Goal: Task Accomplishment & Management: Use online tool/utility

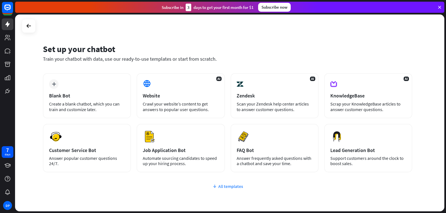
click at [226, 186] on div "All templates" at bounding box center [227, 187] width 369 height 6
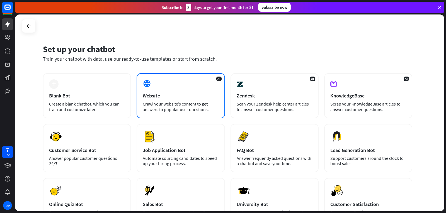
click at [164, 88] on div "AI Website Crawl your website’s content to get answers to popular user question…" at bounding box center [181, 95] width 88 height 45
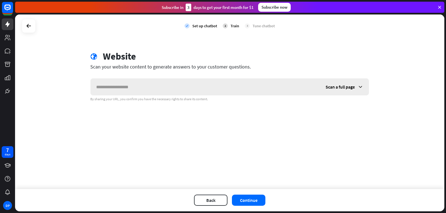
click at [110, 91] on input "text" at bounding box center [205, 87] width 229 height 17
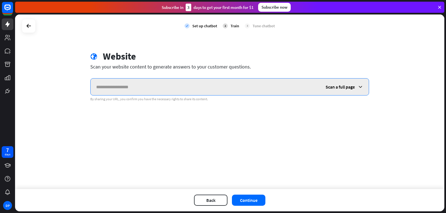
click at [133, 88] on input "text" at bounding box center [205, 87] width 229 height 17
paste input "**********"
type input "**********"
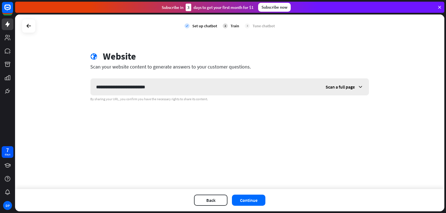
click at [341, 88] on span "Scan a full page" at bounding box center [340, 87] width 29 height 6
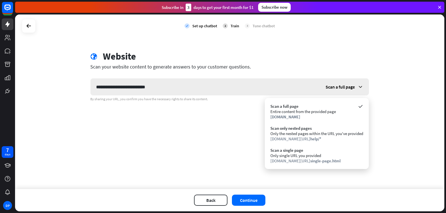
click at [341, 88] on span "Scan a full page" at bounding box center [340, 87] width 29 height 6
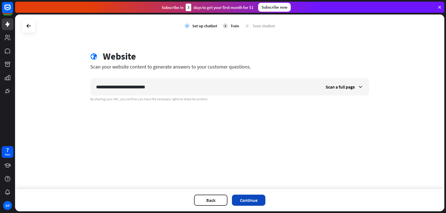
click at [249, 197] on button "Continue" at bounding box center [248, 200] width 33 height 11
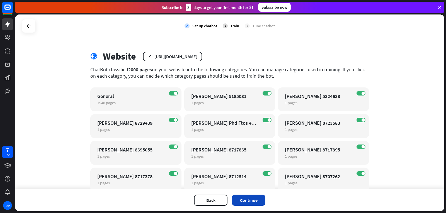
click at [251, 199] on button "Continue" at bounding box center [248, 200] width 33 height 11
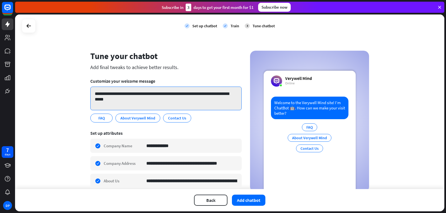
click at [161, 100] on textarea "**********" at bounding box center [165, 99] width 151 height 24
drag, startPoint x: 166, startPoint y: 94, endPoint x: 179, endPoint y: 94, distance: 13.7
click at [179, 94] on textarea "**********" at bounding box center [165, 99] width 151 height 24
click at [167, 97] on textarea "**********" at bounding box center [165, 99] width 151 height 24
click at [166, 94] on textarea "**********" at bounding box center [165, 99] width 151 height 24
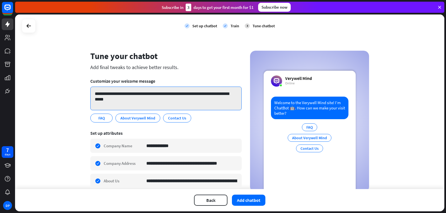
drag, startPoint x: 186, startPoint y: 94, endPoint x: 156, endPoint y: 96, distance: 30.1
click at [156, 96] on textarea "**********" at bounding box center [165, 99] width 151 height 24
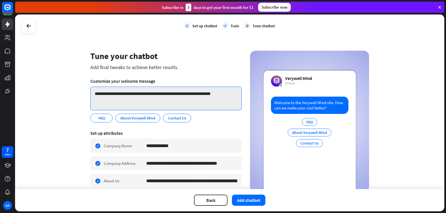
click at [146, 100] on textarea "**********" at bounding box center [165, 99] width 151 height 24
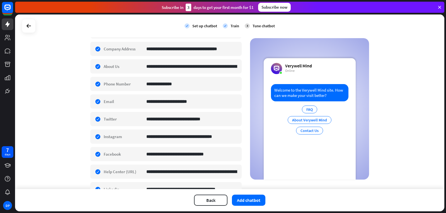
scroll to position [63, 0]
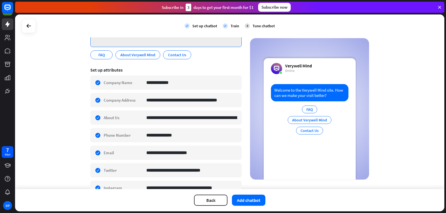
type textarea "**********"
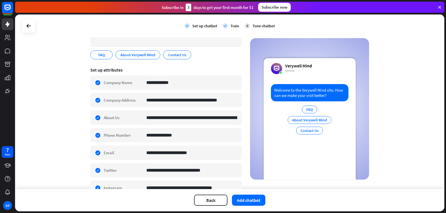
click at [227, 24] on div "check Train" at bounding box center [231, 26] width 16 height 14
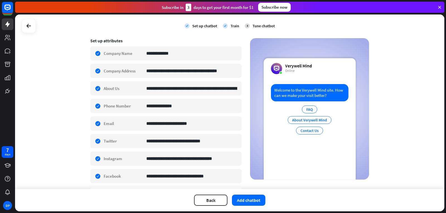
scroll to position [147, 0]
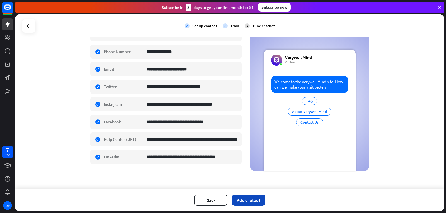
click at [245, 199] on button "Add chatbot" at bounding box center [248, 200] width 33 height 11
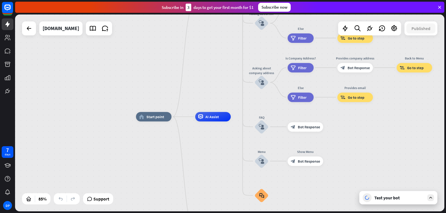
click at [430, 197] on icon at bounding box center [430, 197] width 5 height 5
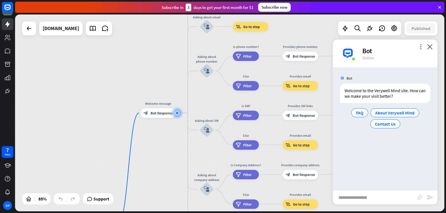
click at [353, 198] on input "text" at bounding box center [375, 198] width 84 height 14
type input "**********"
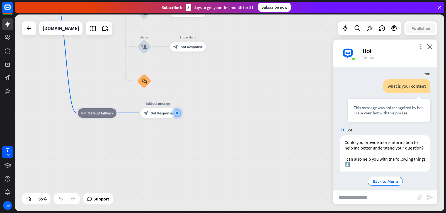
scroll to position [48, 0]
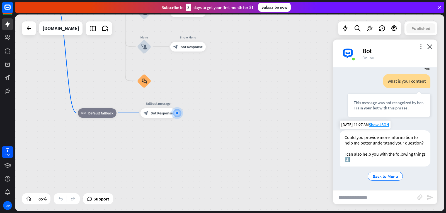
click at [387, 152] on div "Could you provide more information to help me better understand your question? …" at bounding box center [385, 148] width 91 height 36
click at [385, 178] on span "Back to Menu" at bounding box center [385, 177] width 26 height 6
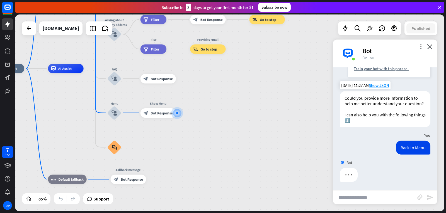
scroll to position [87, 0]
click at [362, 194] on input "text" at bounding box center [375, 198] width 84 height 14
type input "**********"
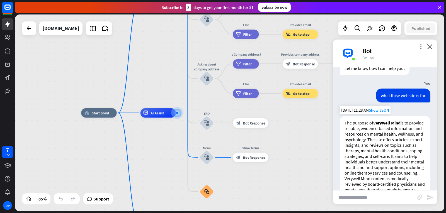
scroll to position [198, 0]
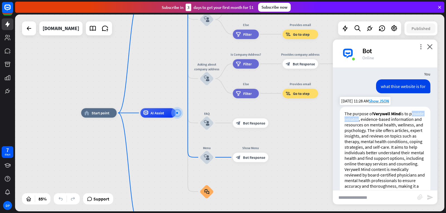
drag, startPoint x: 345, startPoint y: 124, endPoint x: 371, endPoint y: 124, distance: 25.6
click at [371, 124] on p "The purpose of Verywell Mind is to provide reliable, evidence-based information…" at bounding box center [384, 139] width 81 height 56
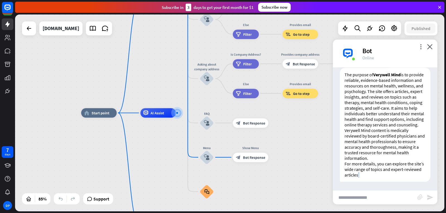
drag, startPoint x: 377, startPoint y: 175, endPoint x: 389, endPoint y: 174, distance: 12.3
click at [389, 174] on p "For more details, you can explore the site’s wide range of topics and expert-re…" at bounding box center [384, 169] width 81 height 17
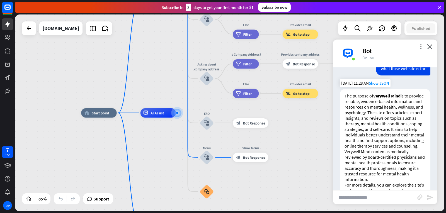
scroll to position [170, 0]
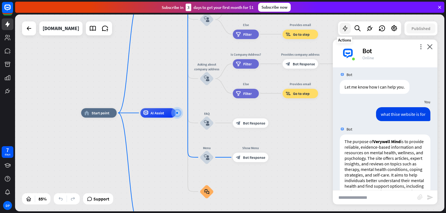
click at [346, 29] on icon at bounding box center [344, 28] width 7 height 7
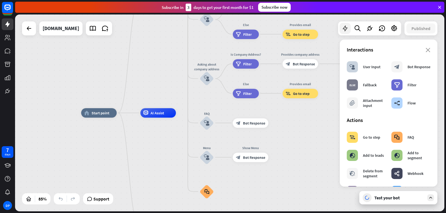
click at [346, 29] on icon at bounding box center [344, 28] width 7 height 7
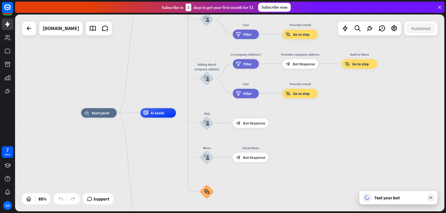
click at [431, 199] on icon at bounding box center [430, 197] width 5 height 5
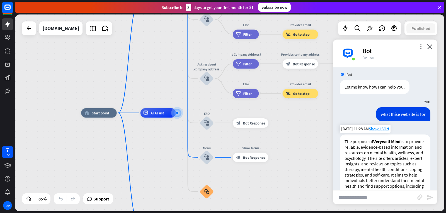
scroll to position [175, 0]
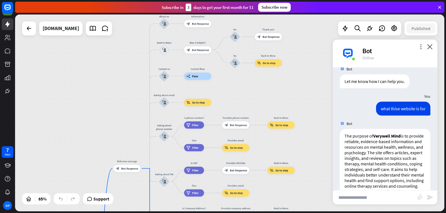
drag, startPoint x: 169, startPoint y: 97, endPoint x: 128, endPoint y: 184, distance: 95.6
click at [123, 213] on html "7 days DP close Product Help First steps Get started with ChatBot Help Center F…" at bounding box center [223, 106] width 446 height 213
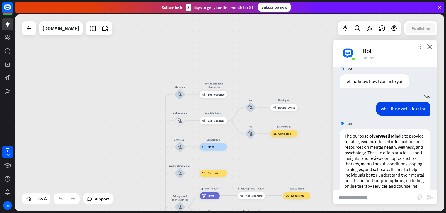
drag, startPoint x: 146, startPoint y: 50, endPoint x: 162, endPoint y: 121, distance: 71.9
click at [162, 121] on div "home_2 Start point Welcome message block_bot_response Bot Response About us blo…" at bounding box center [229, 112] width 429 height 197
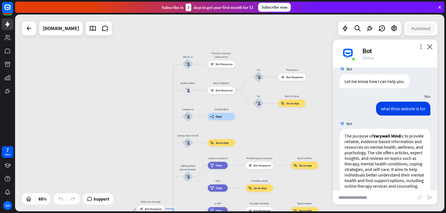
drag, startPoint x: 256, startPoint y: 166, endPoint x: 264, endPoint y: 135, distance: 31.7
click at [264, 135] on div "home_2 Start point Welcome message block_bot_response Bot Response About us blo…" at bounding box center [229, 112] width 429 height 197
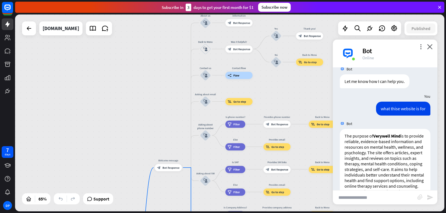
drag, startPoint x: 277, startPoint y: 149, endPoint x: 295, endPoint y: 108, distance: 45.4
click at [295, 108] on div "home_2 Start point Welcome message block_bot_response Bot Response About us blo…" at bounding box center [229, 112] width 429 height 197
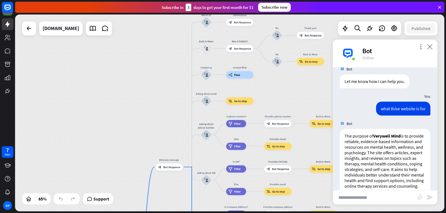
click at [429, 45] on icon "close" at bounding box center [430, 46] width 6 height 5
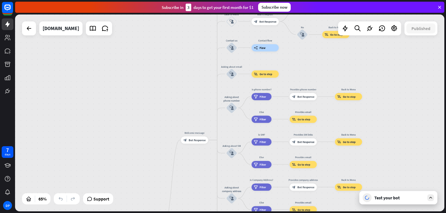
drag, startPoint x: 319, startPoint y: 151, endPoint x: 344, endPoint y: 124, distance: 37.1
click at [344, 124] on div "home_2 Start point Welcome message block_bot_response Bot Response About us blo…" at bounding box center [229, 112] width 429 height 197
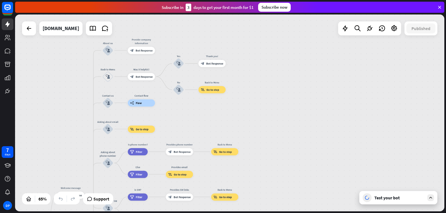
drag, startPoint x: 305, startPoint y: 68, endPoint x: 182, endPoint y: 123, distance: 135.5
click at [182, 123] on div "home_2 Start point Welcome message block_bot_response Bot Response About us blo…" at bounding box center [229, 112] width 429 height 197
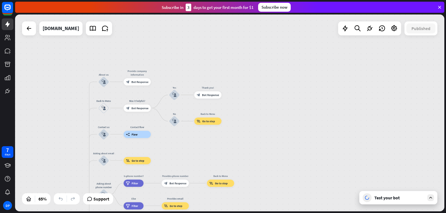
drag, startPoint x: 247, startPoint y: 86, endPoint x: 243, endPoint y: 118, distance: 31.8
click at [243, 118] on div "home_2 Start point Welcome message block_bot_response Bot Response About us blo…" at bounding box center [229, 112] width 429 height 197
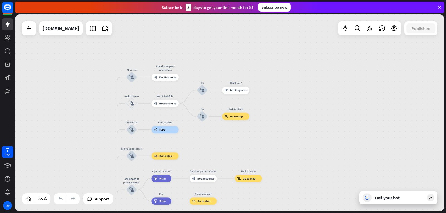
drag, startPoint x: 181, startPoint y: 146, endPoint x: 209, endPoint y: 141, distance: 28.8
click at [209, 141] on div "home_2 Start point Welcome message block_bot_response Bot Response About us blo…" at bounding box center [229, 112] width 429 height 197
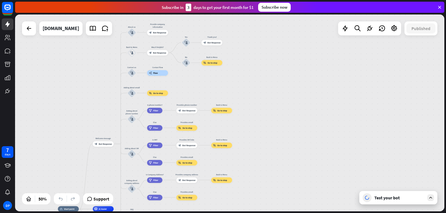
drag, startPoint x: 107, startPoint y: 134, endPoint x: 99, endPoint y: 77, distance: 57.7
click at [101, 76] on div "home_2 Start point Welcome message block_bot_response Bot Response About us blo…" at bounding box center [229, 112] width 429 height 197
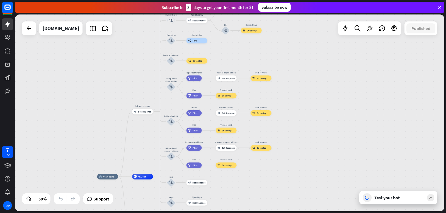
drag, startPoint x: 76, startPoint y: 128, endPoint x: 116, endPoint y: 91, distance: 54.8
click at [116, 91] on div "home_2 Start point Welcome message block_bot_response Bot Response About us blo…" at bounding box center [229, 112] width 429 height 197
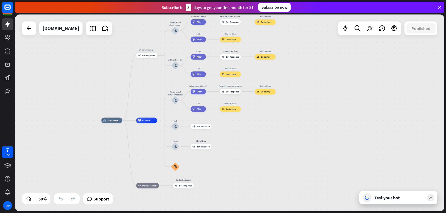
drag, startPoint x: 297, startPoint y: 175, endPoint x: 298, endPoint y: 126, distance: 49.6
click at [298, 126] on div "home_2 Start point Welcome message block_bot_response Bot Response About us blo…" at bounding box center [208, 169] width 215 height 99
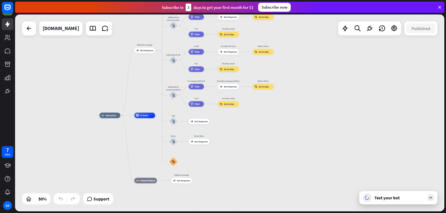
drag, startPoint x: 271, startPoint y: 170, endPoint x: 269, endPoint y: 165, distance: 5.4
click at [269, 165] on div "home_2 Start point Welcome message block_bot_response Bot Response About us blo…" at bounding box center [206, 164] width 215 height 99
